Goal: Share content: Share content

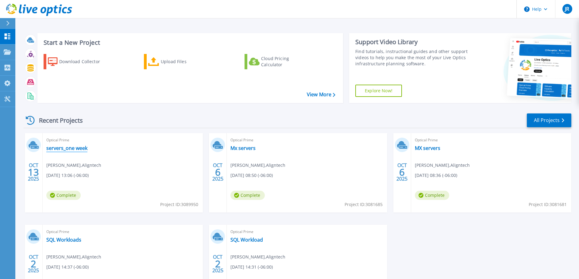
click at [70, 148] on link "servers_one week" at bounding box center [66, 148] width 41 height 6
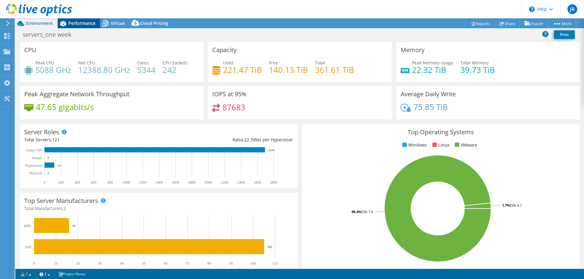
click at [75, 26] on div "Performance" at bounding box center [79, 23] width 42 height 10
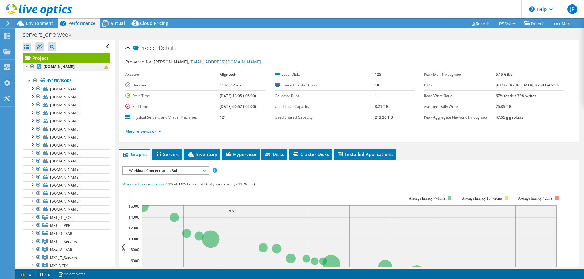
click at [25, 66] on div at bounding box center [26, 66] width 6 height 6
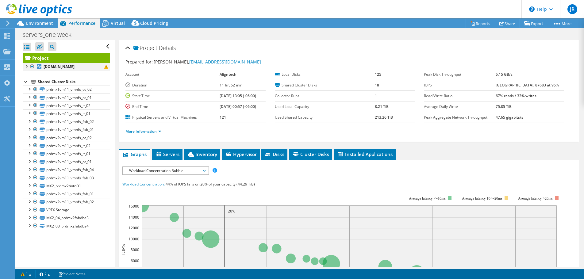
click at [25, 66] on div at bounding box center [26, 66] width 6 height 6
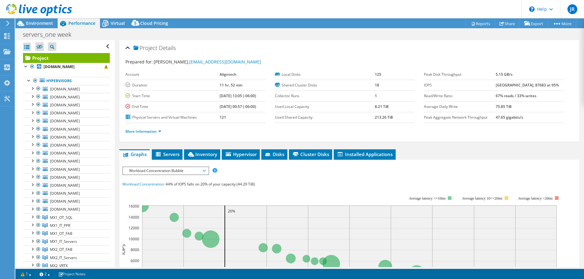
drag, startPoint x: 61, startPoint y: 63, endPoint x: 260, endPoint y: 47, distance: 200.2
click at [260, 47] on div "Project Details" at bounding box center [350, 48] width 448 height 13
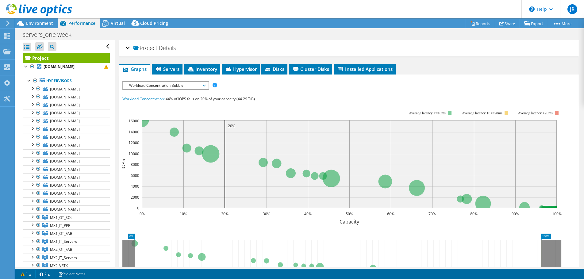
click at [260, 47] on div "Project Details" at bounding box center [350, 48] width 448 height 13
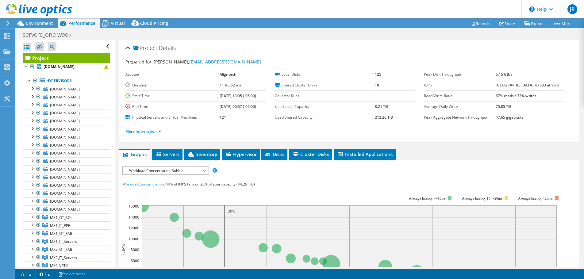
click at [45, 20] on div at bounding box center [36, 10] width 72 height 21
click at [42, 25] on span "Environment" at bounding box center [39, 23] width 27 height 6
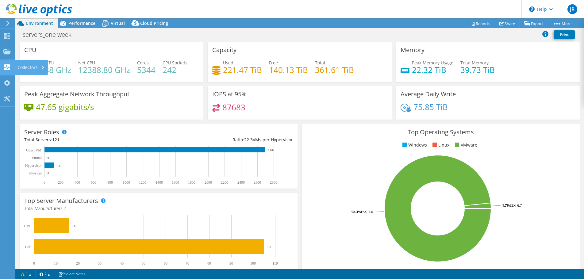
click at [6, 69] on use at bounding box center [7, 67] width 6 height 6
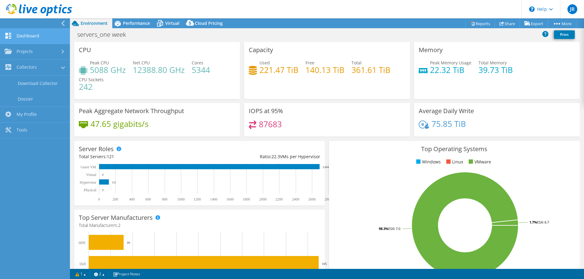
click at [31, 37] on link "Dashboard" at bounding box center [35, 37] width 70 height 16
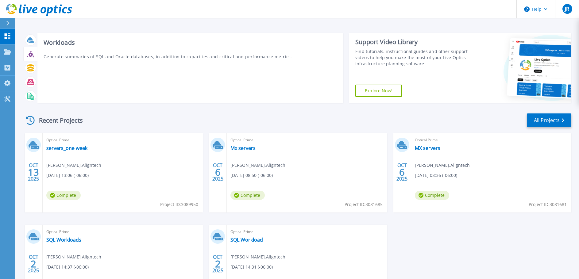
click at [137, 83] on div "Workloads Generate summaries of SQL and Oracle databases, in addition to capaci…" at bounding box center [190, 68] width 306 height 70
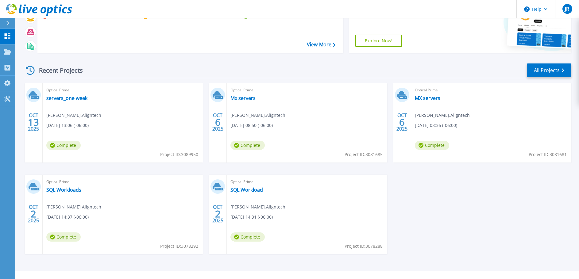
scroll to position [61, 0]
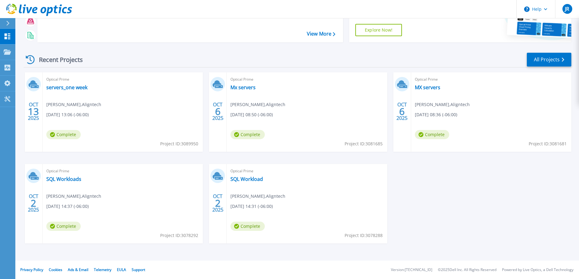
click at [75, 133] on span "Complete" at bounding box center [63, 134] width 34 height 9
click at [60, 88] on link "servers_one week" at bounding box center [66, 87] width 41 height 6
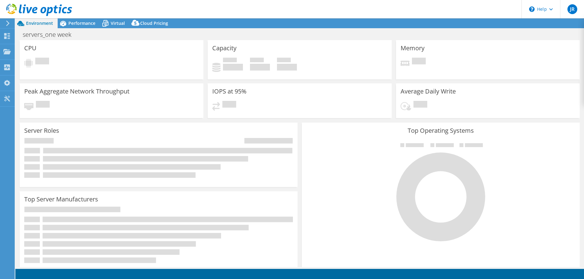
select select "USD"
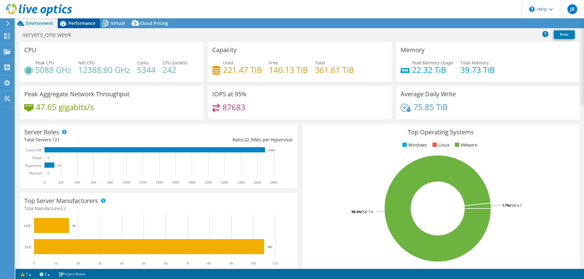
click at [90, 23] on span "Performance" at bounding box center [81, 23] width 27 height 6
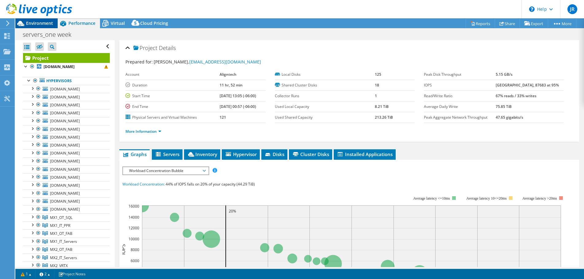
click at [34, 24] on span "Environment" at bounding box center [39, 23] width 27 height 6
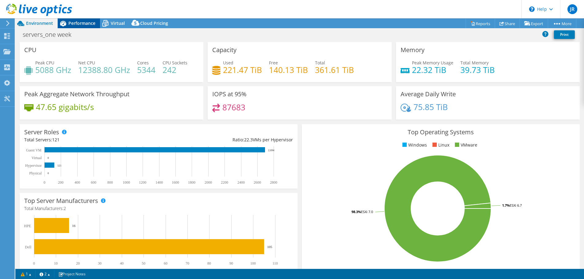
click at [82, 26] on div "Performance" at bounding box center [79, 23] width 42 height 10
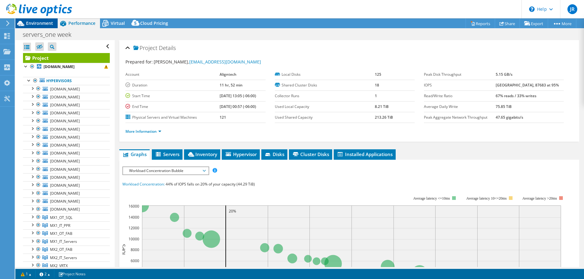
click at [38, 22] on span "Environment" at bounding box center [39, 23] width 27 height 6
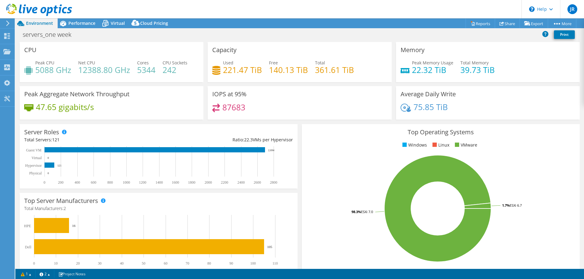
click at [7, 23] on icon at bounding box center [8, 24] width 5 height 6
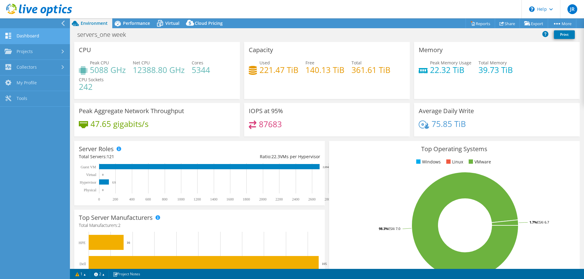
click at [21, 37] on link "Dashboard" at bounding box center [35, 37] width 70 height 16
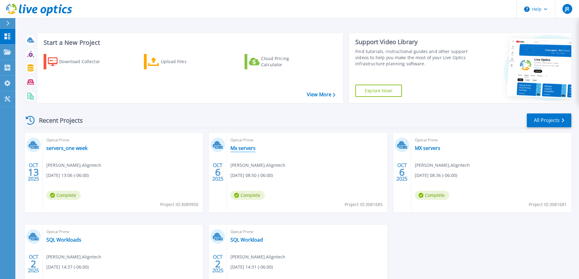
click at [240, 148] on link "Mx servers" at bounding box center [242, 148] width 25 height 6
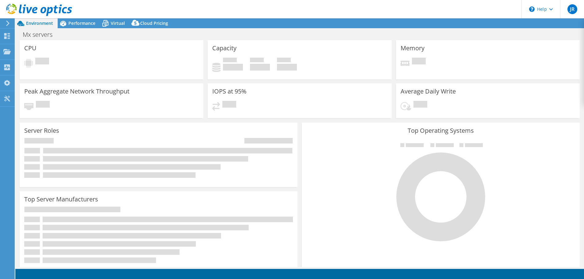
select select "USD"
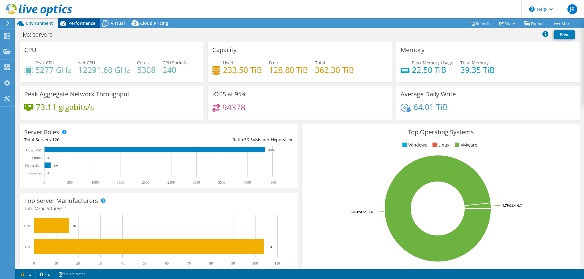
click at [76, 25] on span "Performance" at bounding box center [81, 23] width 27 height 6
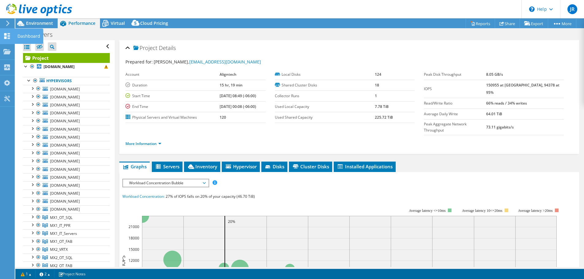
click at [6, 35] on use at bounding box center [7, 36] width 6 height 6
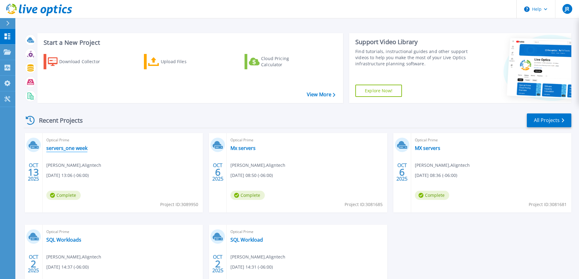
click at [66, 149] on link "servers_one week" at bounding box center [66, 148] width 41 height 6
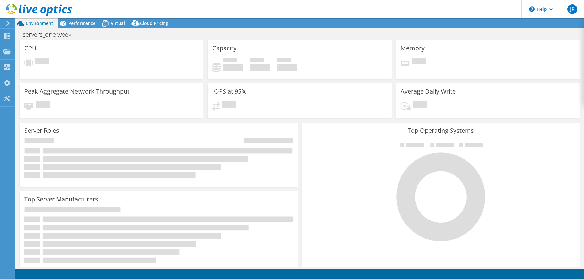
select select "USD"
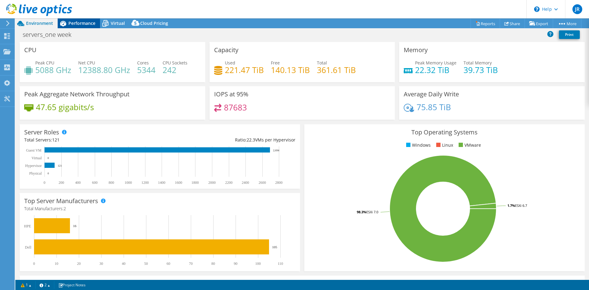
click at [81, 22] on span "Performance" at bounding box center [81, 23] width 27 height 6
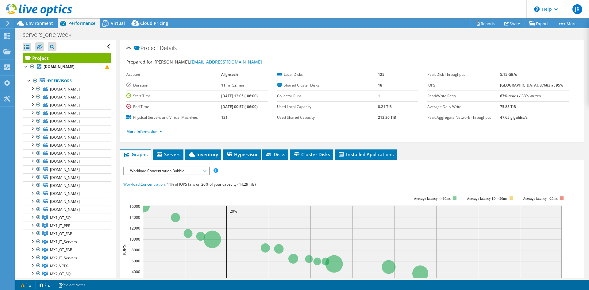
click at [7, 22] on icon at bounding box center [8, 24] width 5 height 6
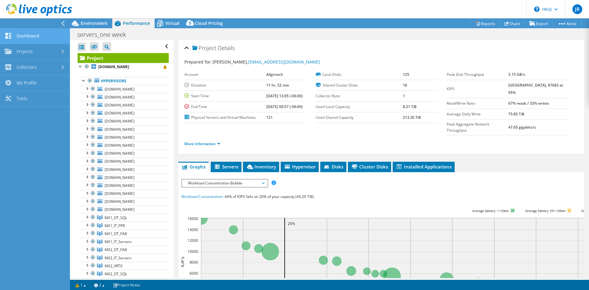
click at [25, 37] on link "Dashboard" at bounding box center [35, 37] width 70 height 16
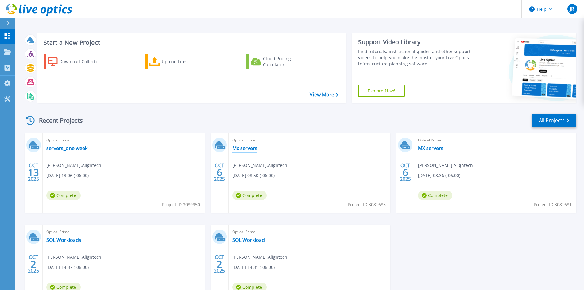
click at [243, 148] on link "Mx servers" at bounding box center [244, 148] width 25 height 6
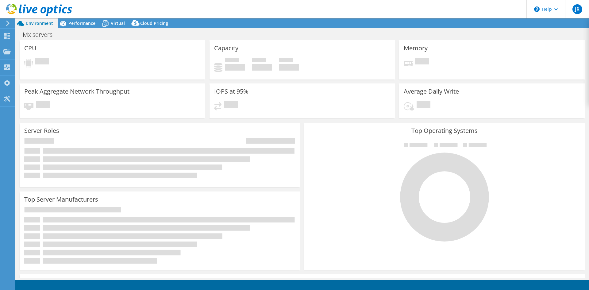
select select "USD"
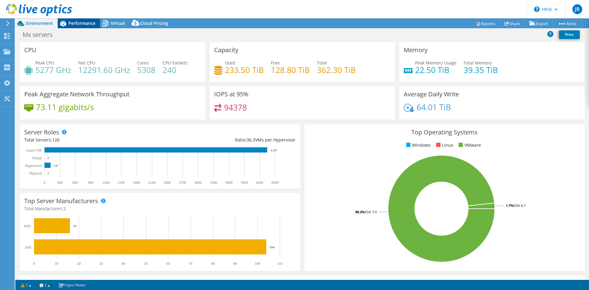
click at [77, 24] on span "Performance" at bounding box center [81, 23] width 27 height 6
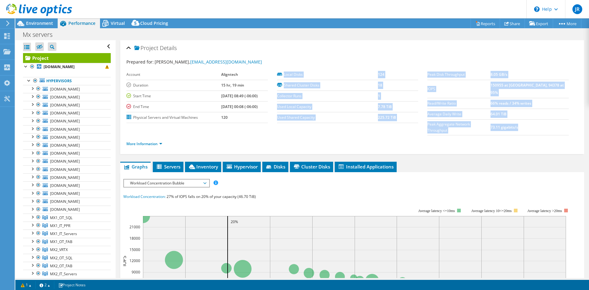
drag, startPoint x: 124, startPoint y: 82, endPoint x: 243, endPoint y: 112, distance: 122.5
click at [238, 112] on div "Project Details Prepared for: Jose Rivas, jrivas@aligntech.com Account Aligntec…" at bounding box center [352, 97] width 464 height 114
drag, startPoint x: 258, startPoint y: 107, endPoint x: 211, endPoint y: 96, distance: 48.5
click at [211, 96] on tbody "Account Aligntech Duration 15 hr, 19 min Start Time 10/06/2025, 08:49 (-06:00) …" at bounding box center [196, 96] width 141 height 54
click at [10, 34] on icon at bounding box center [6, 36] width 7 height 6
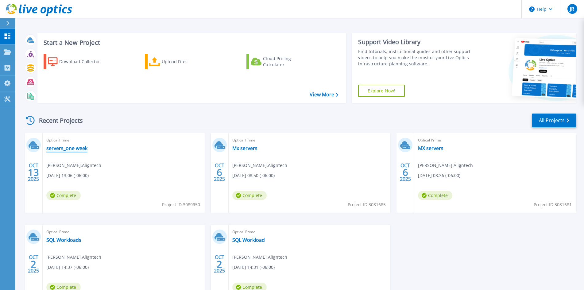
click at [70, 149] on link "servers_one week" at bounding box center [66, 148] width 41 height 6
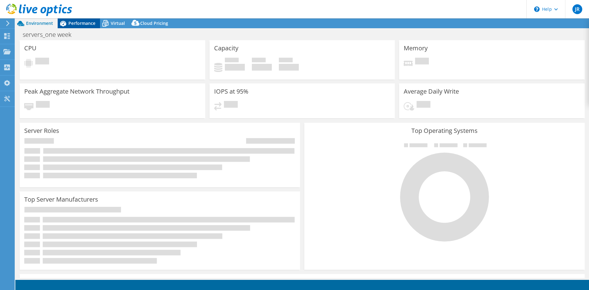
select select "USD"
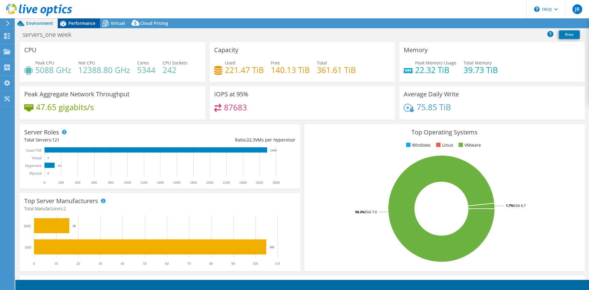
click at [78, 25] on span "Performance" at bounding box center [81, 23] width 27 height 6
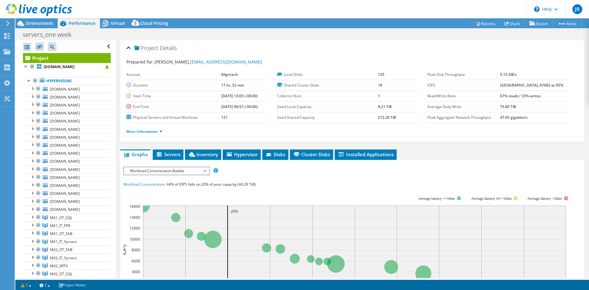
drag, startPoint x: 264, startPoint y: 108, endPoint x: 142, endPoint y: 98, distance: 122.5
click at [142, 98] on tbody "Account Aligntech Duration 11 hr, 52 min Start Time [DATE] 13:05 (-06:00) End T…" at bounding box center [196, 96] width 141 height 54
click at [244, 85] on td "11 hr, 52 min" at bounding box center [244, 85] width 46 height 11
drag, startPoint x: 244, startPoint y: 85, endPoint x: 210, endPoint y: 86, distance: 33.8
click at [210, 86] on tr "Duration 11 hr, 52 min" at bounding box center [196, 85] width 141 height 11
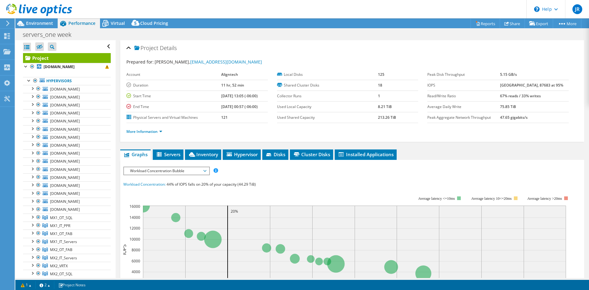
click at [252, 40] on div "servers_one week Print" at bounding box center [302, 34] width 574 height 11
click at [7, 33] on icon at bounding box center [6, 36] width 7 height 6
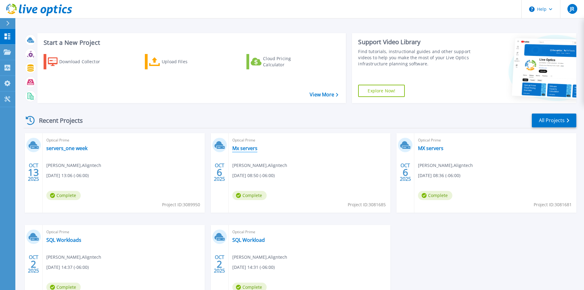
click at [245, 149] on link "Mx servers" at bounding box center [244, 148] width 25 height 6
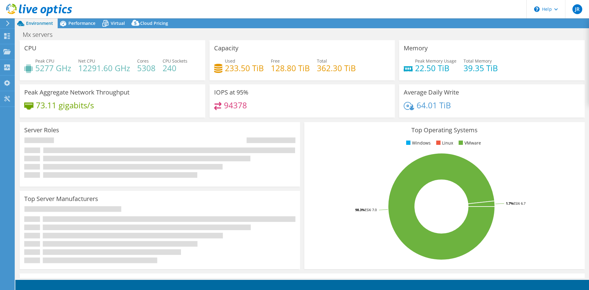
select select "USD"
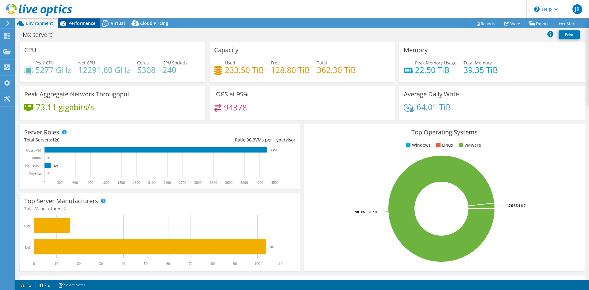
click at [76, 24] on span "Performance" at bounding box center [81, 23] width 27 height 6
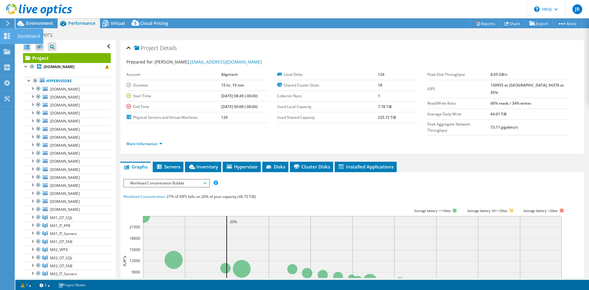
click at [22, 37] on div "Dashboard" at bounding box center [28, 36] width 29 height 15
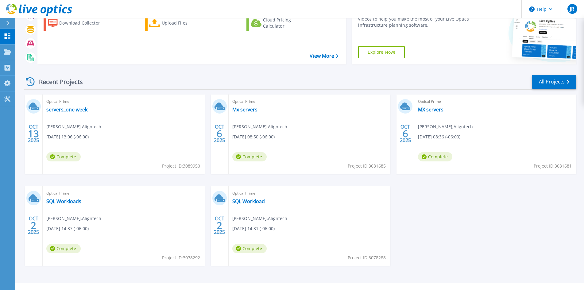
scroll to position [50, 0]
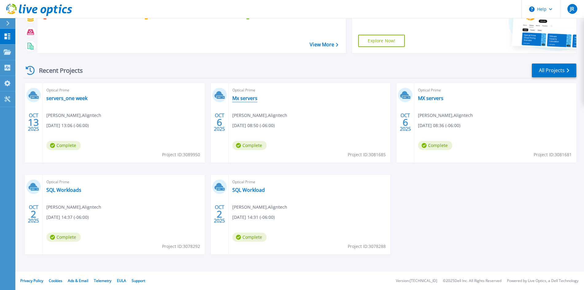
click at [238, 96] on link "Mx servers" at bounding box center [244, 98] width 25 height 6
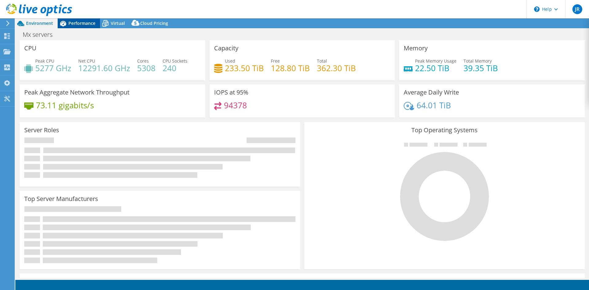
select select "USD"
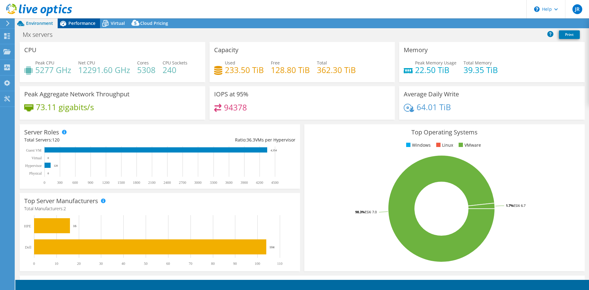
click at [77, 25] on span "Performance" at bounding box center [81, 23] width 27 height 6
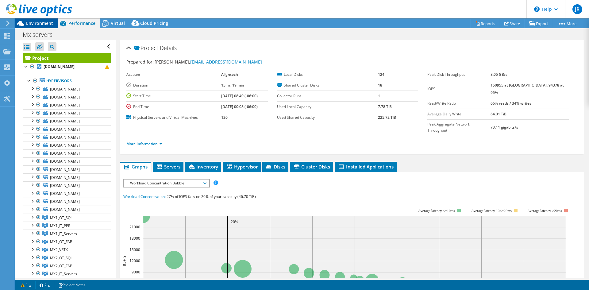
click at [32, 23] on span "Environment" at bounding box center [39, 23] width 27 height 6
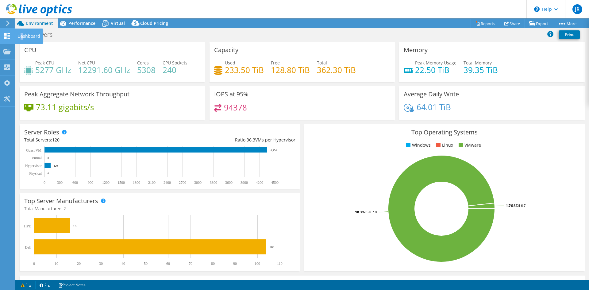
click at [22, 36] on div "Dashboard" at bounding box center [28, 36] width 29 height 15
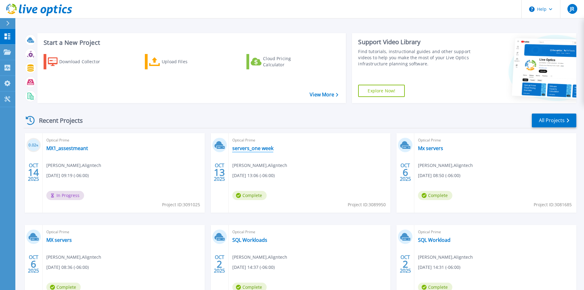
click at [253, 151] on link "servers_one week" at bounding box center [252, 148] width 41 height 6
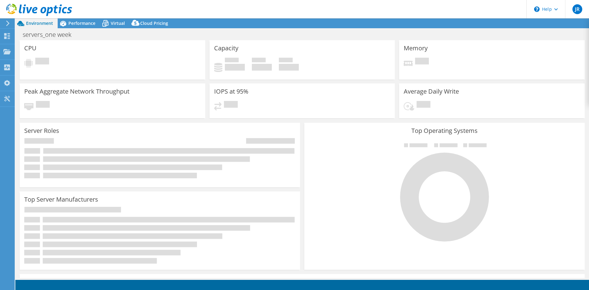
select select "USD"
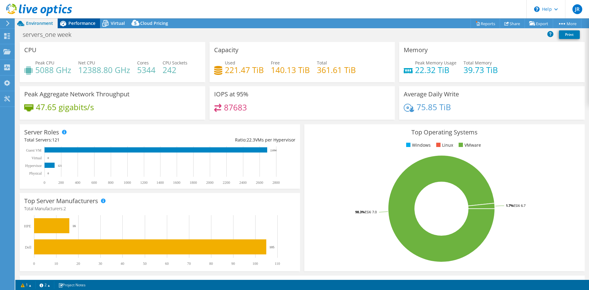
click at [78, 23] on span "Performance" at bounding box center [81, 23] width 27 height 6
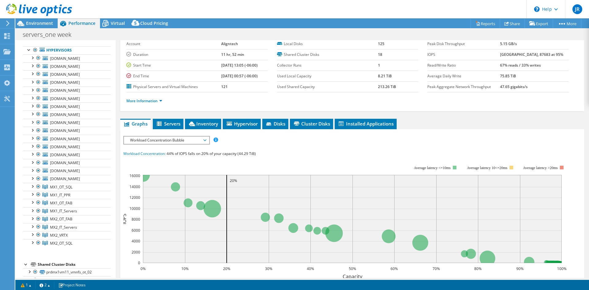
scroll to position [61, 0]
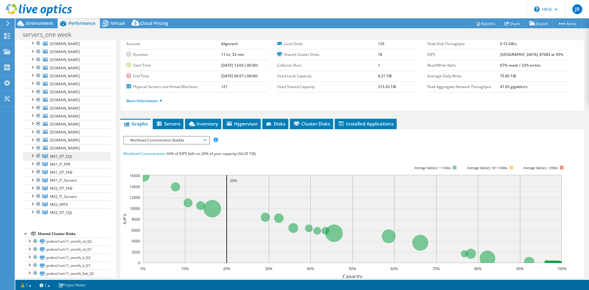
click at [52, 157] on span "MX1_OT_SQL" at bounding box center [61, 156] width 22 height 5
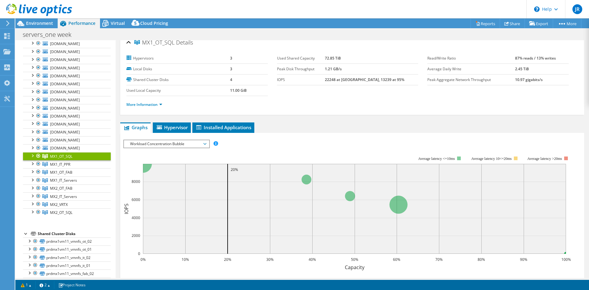
scroll to position [0, 0]
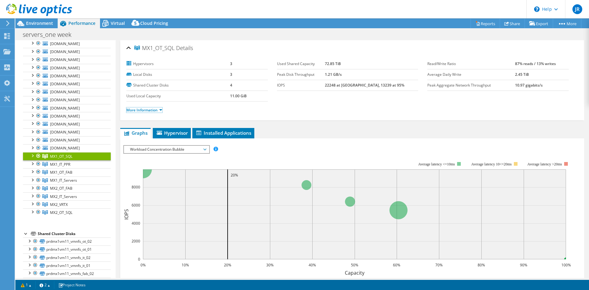
click at [139, 112] on link "More Information" at bounding box center [144, 109] width 36 height 5
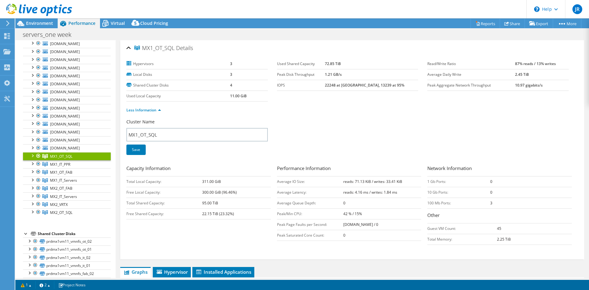
click at [34, 155] on div at bounding box center [32, 155] width 6 height 6
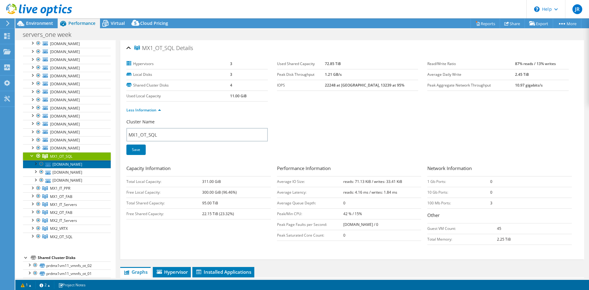
click at [73, 163] on link "[DOMAIN_NAME]" at bounding box center [67, 164] width 88 height 8
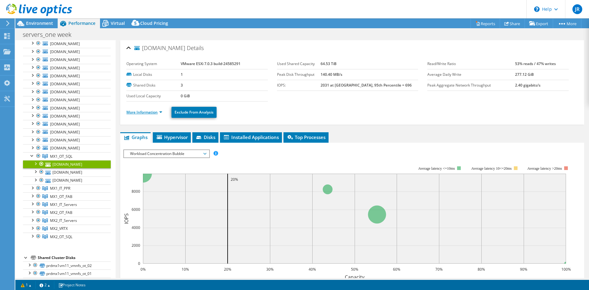
click at [150, 113] on link "More Information" at bounding box center [144, 112] width 36 height 5
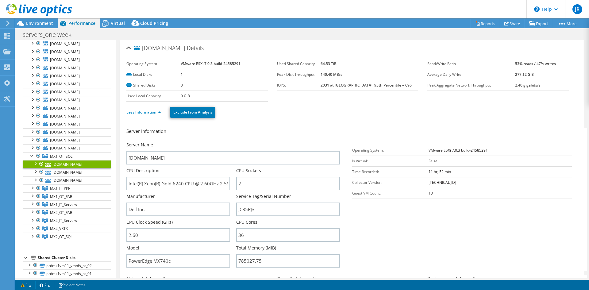
click at [127, 48] on div "[DOMAIN_NAME] Details" at bounding box center [352, 48] width 452 height 13
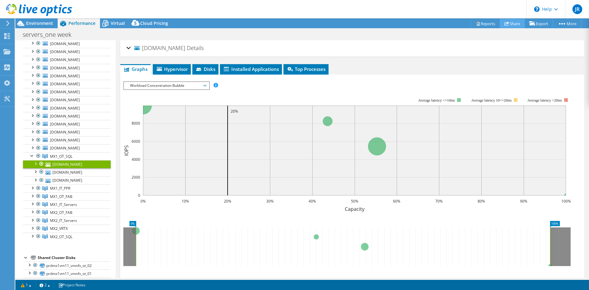
click at [510, 25] on link "Share" at bounding box center [512, 24] width 25 height 10
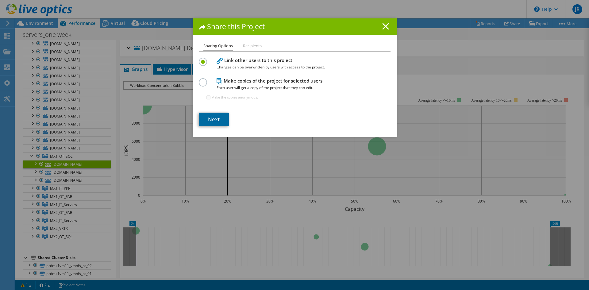
click at [218, 120] on link "Next" at bounding box center [214, 120] width 30 height 14
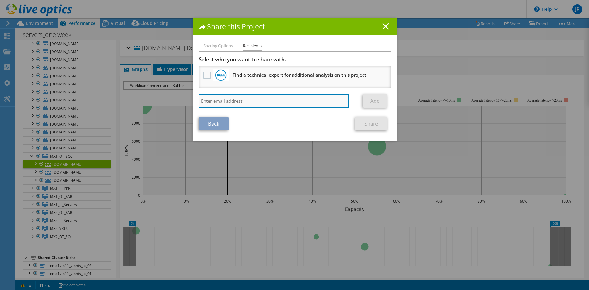
click at [236, 104] on input "search" at bounding box center [274, 101] width 150 height 14
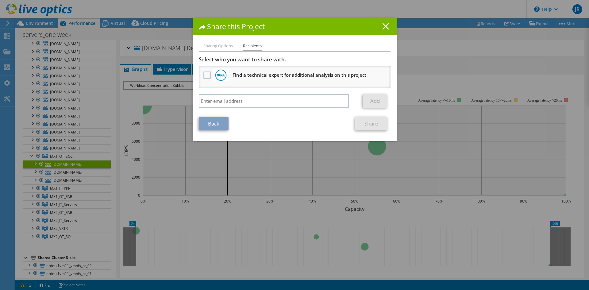
click at [256, 93] on div "Select who you want to share with. All project copies will be anonymous. Find a…" at bounding box center [295, 83] width 192 height 55
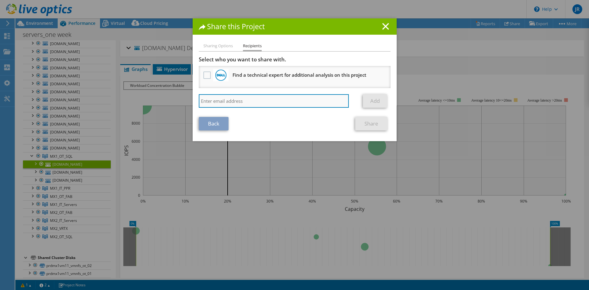
click at [258, 101] on input "search" at bounding box center [274, 101] width 150 height 14
paste input "[DOMAIN_NAME][EMAIL_ADDRESS][DOMAIN_NAME]"
type input "[DOMAIN_NAME][EMAIL_ADDRESS][DOMAIN_NAME]"
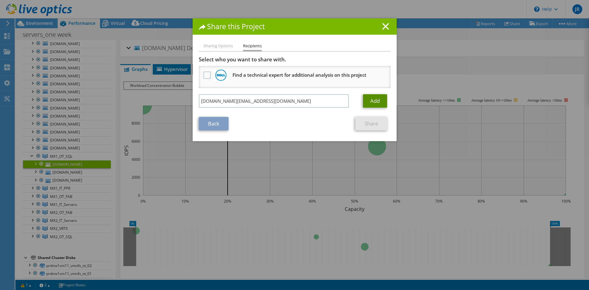
click at [375, 101] on link "Add" at bounding box center [375, 101] width 24 height 14
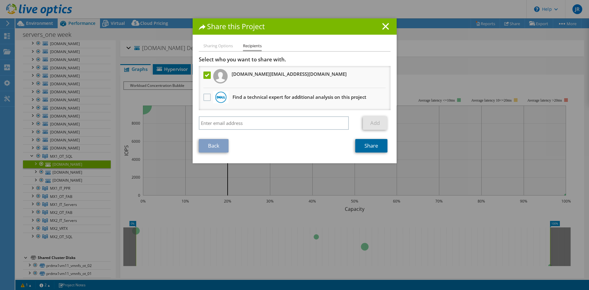
click at [369, 146] on link "Share" at bounding box center [371, 146] width 32 height 14
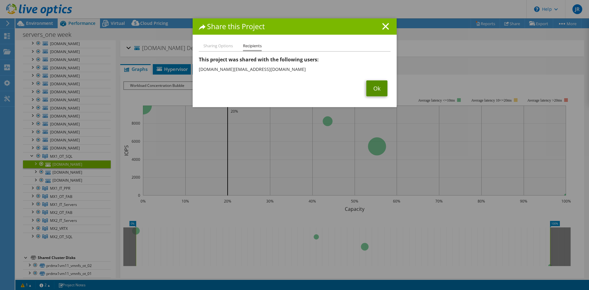
click at [372, 89] on link "Ok" at bounding box center [376, 88] width 21 height 16
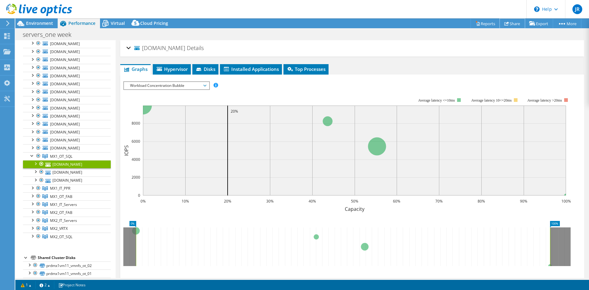
click at [511, 25] on link "Share" at bounding box center [512, 24] width 25 height 10
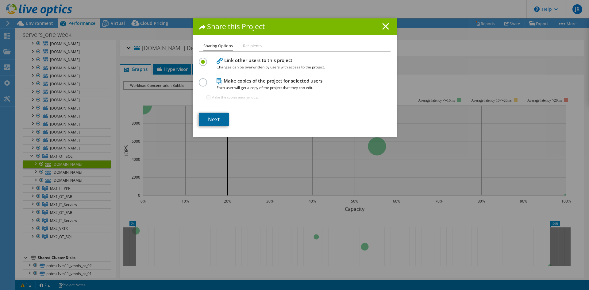
click at [212, 120] on link "Next" at bounding box center [214, 120] width 30 height 14
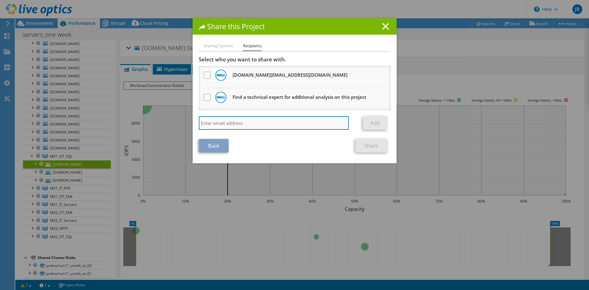
click at [250, 125] on input "search" at bounding box center [274, 123] width 150 height 14
paste input "[PERSON_NAME][EMAIL_ADDRESS][DOMAIN_NAME]"
type input "[PERSON_NAME][EMAIL_ADDRESS][DOMAIN_NAME]"
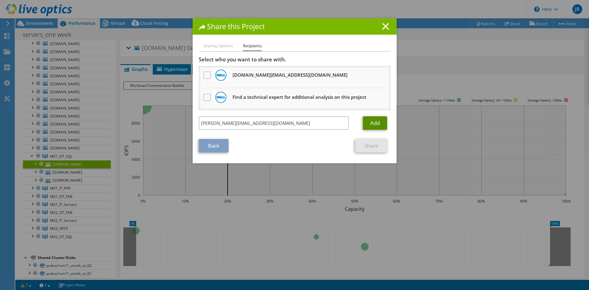
click at [373, 125] on link "Add" at bounding box center [375, 123] width 24 height 14
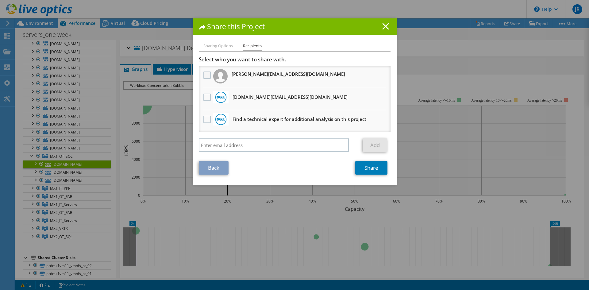
click at [205, 76] on label at bounding box center [207, 75] width 9 height 7
click at [0, 0] on "] "checkbox" at bounding box center [0, 0] width 0 height 0
click at [205, 97] on label at bounding box center [207, 97] width 9 height 7
click at [0, 0] on input "checkbox" at bounding box center [0, 0] width 0 height 0
click at [367, 170] on link "Share" at bounding box center [371, 168] width 32 height 14
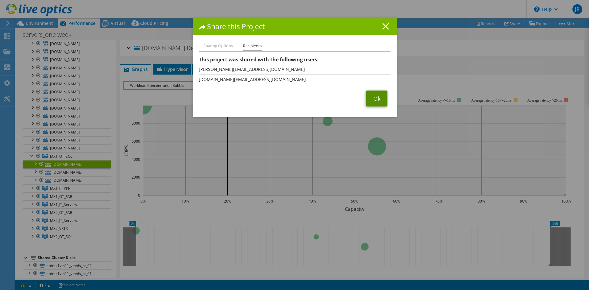
click at [373, 101] on link "Ok" at bounding box center [376, 99] width 21 height 16
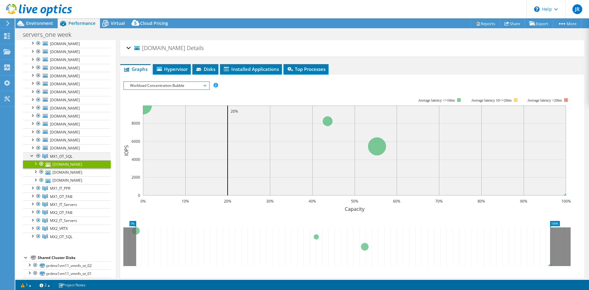
click at [30, 155] on div at bounding box center [32, 155] width 6 height 6
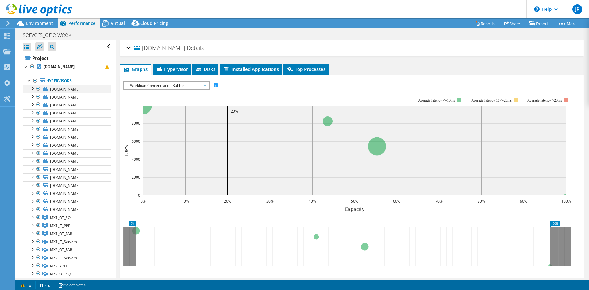
click at [34, 88] on div at bounding box center [32, 88] width 6 height 6
click at [72, 98] on link "prdmx1esx44-local" at bounding box center [67, 97] width 88 height 8
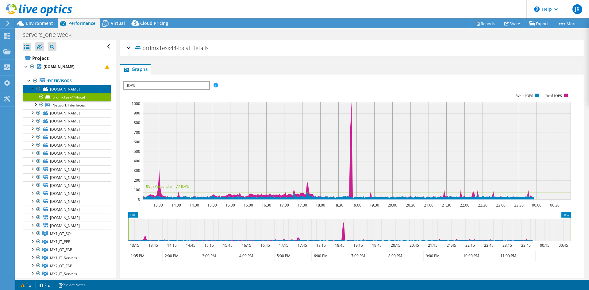
click at [70, 89] on span "[DOMAIN_NAME]" at bounding box center [65, 89] width 30 height 5
